Goal: Information Seeking & Learning: Learn about a topic

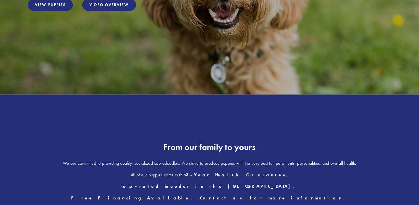
scroll to position [139, 0]
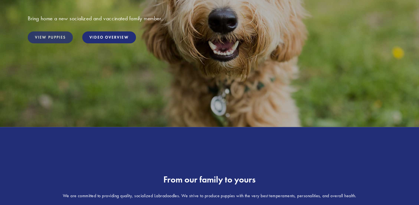
click at [44, 39] on link "View Puppies" at bounding box center [50, 37] width 45 height 12
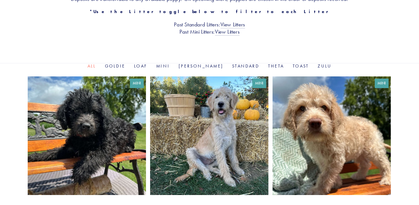
scroll to position [55, 0]
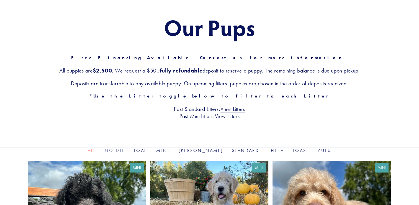
click at [125, 149] on link "Goldie" at bounding box center [115, 149] width 20 height 5
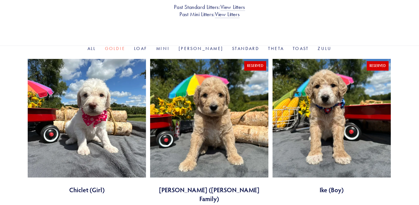
scroll to position [166, 0]
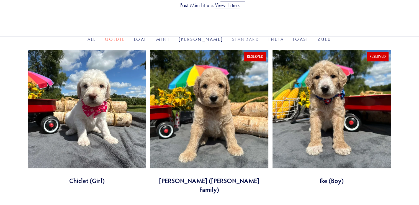
click at [232, 41] on link "Standard" at bounding box center [245, 39] width 27 height 5
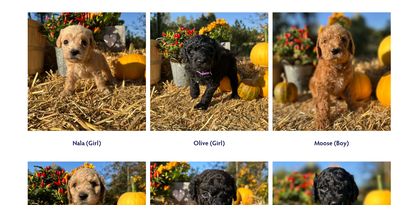
scroll to position [447, 0]
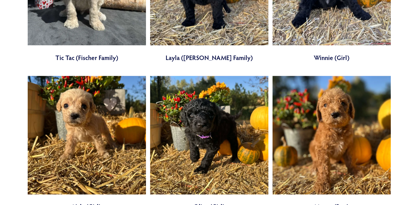
click at [344, 113] on link at bounding box center [332, 143] width 118 height 135
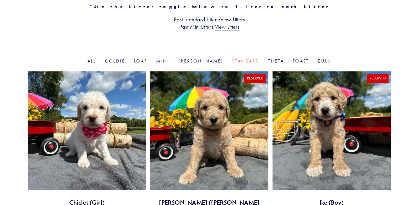
scroll to position [142, 0]
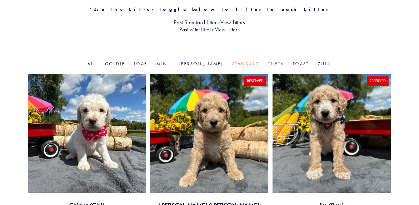
click at [268, 65] on link "Theta" at bounding box center [276, 63] width 16 height 5
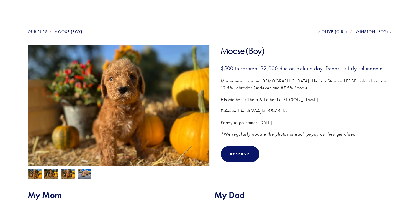
scroll to position [55, 0]
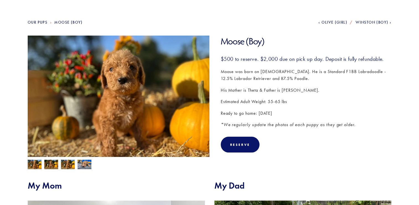
click at [90, 161] on img at bounding box center [85, 164] width 14 height 11
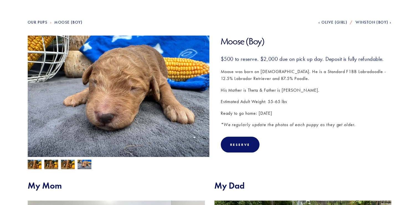
click at [73, 162] on img at bounding box center [68, 164] width 14 height 11
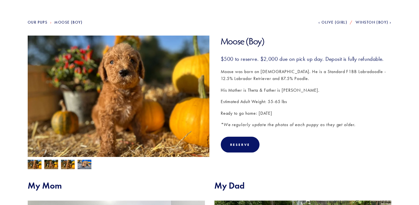
click at [54, 164] on img at bounding box center [51, 164] width 14 height 11
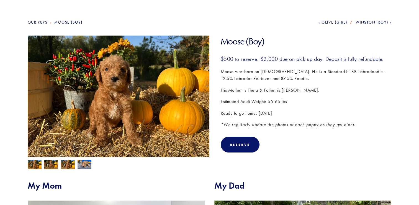
click at [33, 164] on img at bounding box center [35, 164] width 14 height 11
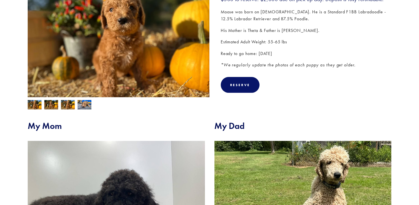
scroll to position [28, 0]
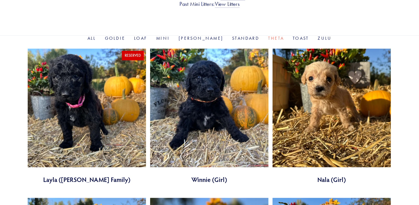
scroll to position [166, 0]
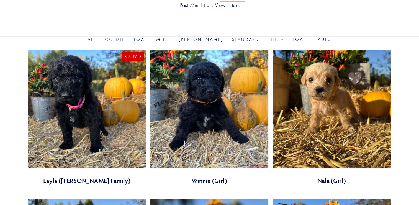
click at [125, 41] on link "Goldie" at bounding box center [115, 39] width 20 height 5
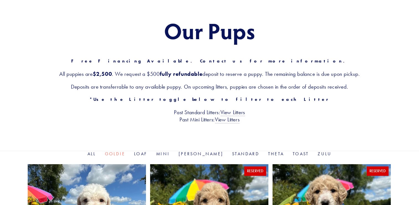
scroll to position [139, 0]
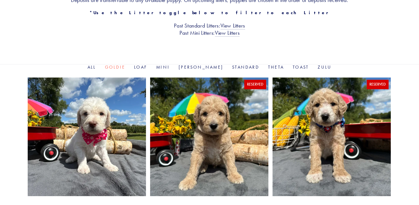
click at [200, 66] on link "Rosie" at bounding box center [201, 66] width 45 height 5
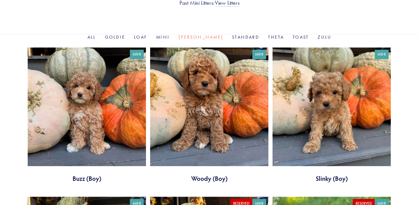
scroll to position [222, 0]
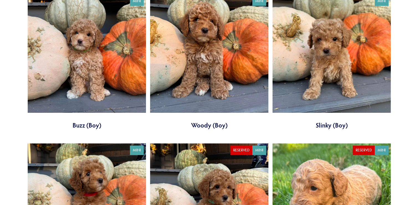
click at [99, 60] on link at bounding box center [87, 61] width 118 height 135
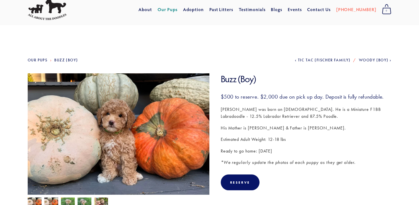
scroll to position [55, 0]
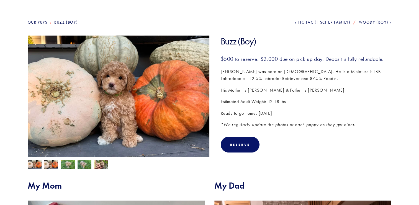
click at [52, 164] on img at bounding box center [51, 163] width 14 height 9
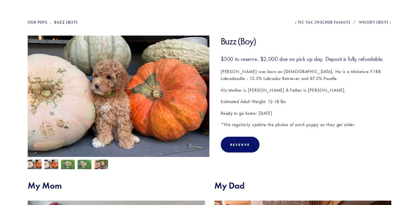
click at [64, 166] on img at bounding box center [68, 164] width 14 height 11
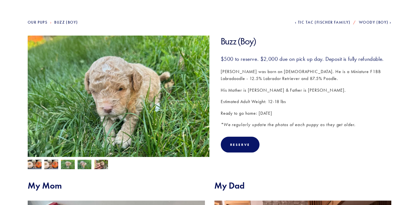
click at [84, 166] on img at bounding box center [85, 164] width 14 height 11
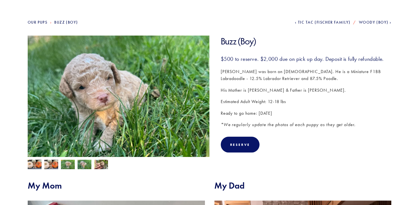
click at [101, 166] on img at bounding box center [101, 164] width 14 height 11
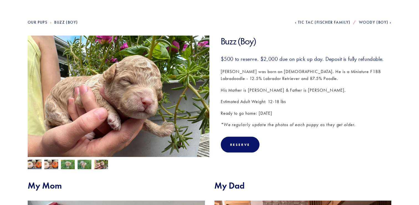
click at [53, 161] on img at bounding box center [51, 163] width 14 height 9
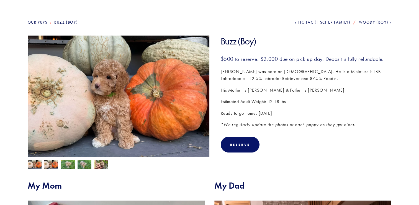
click at [37, 162] on img at bounding box center [35, 163] width 14 height 9
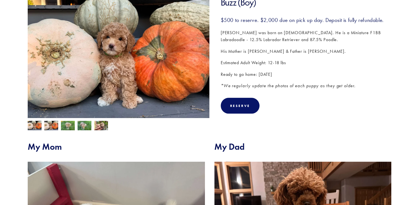
scroll to position [0, 0]
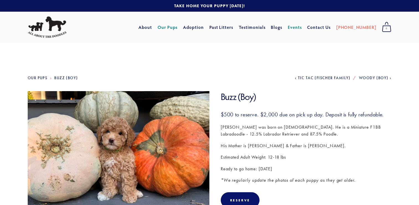
click at [302, 28] on link "Events" at bounding box center [295, 27] width 14 height 10
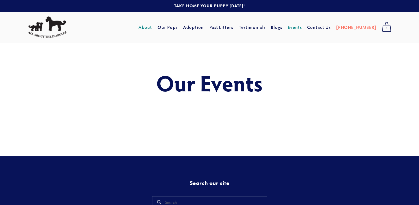
click at [152, 26] on link "About" at bounding box center [146, 27] width 14 height 10
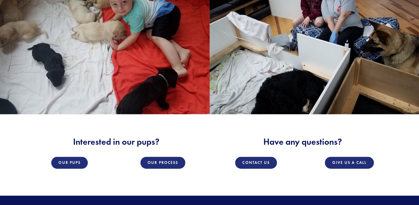
scroll to position [804, 0]
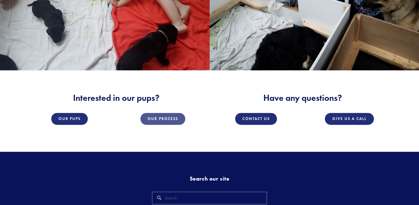
click at [170, 118] on link "Our Process" at bounding box center [163, 119] width 45 height 12
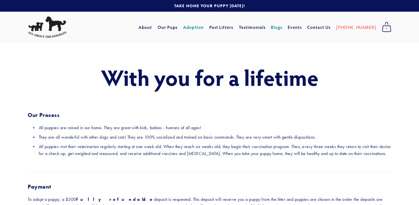
click at [282, 28] on link "Blogs" at bounding box center [276, 27] width 11 height 10
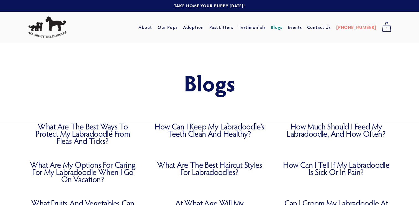
click at [238, 128] on link "How Can I Keep My Labradoodle’s Teeth Clean and Healthy?" at bounding box center [210, 130] width 110 height 14
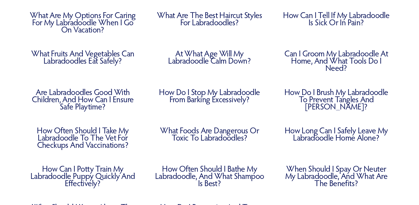
scroll to position [194, 0]
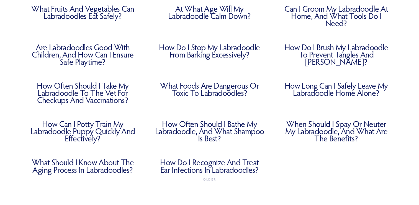
click at [116, 98] on link "How Often Should I Take My Labradoodle to the Vet for Checkups and Vaccinations?" at bounding box center [83, 93] width 110 height 22
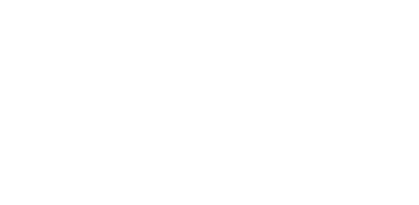
scroll to position [527, 0]
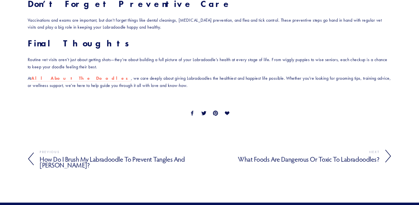
scroll to position [638, 0]
